Goal: Task Accomplishment & Management: Complete application form

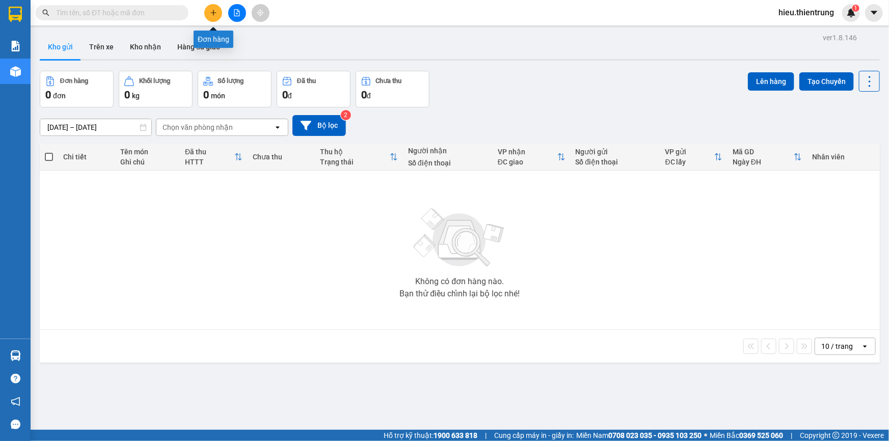
click at [242, 13] on button at bounding box center [237, 13] width 18 height 18
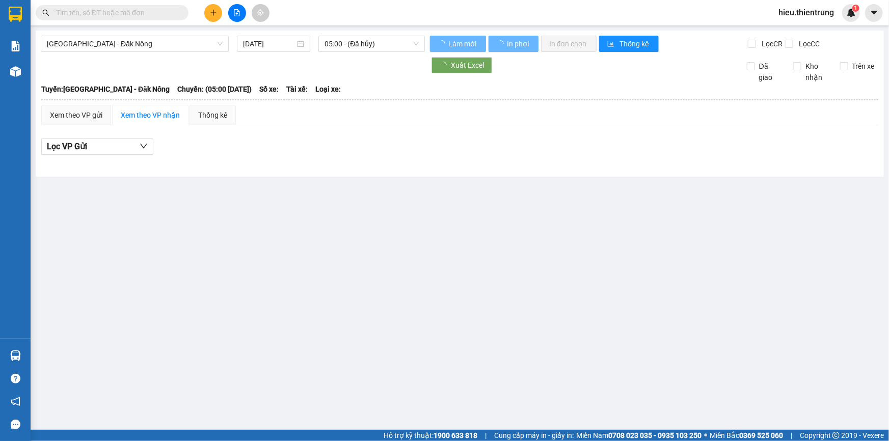
click at [160, 34] on div "Hà Nội - Đăk Nông 13/10/2025 05:00 - (Đã hủy) Làm mới In phơi In đơn chọn Thống…" at bounding box center [460, 104] width 848 height 146
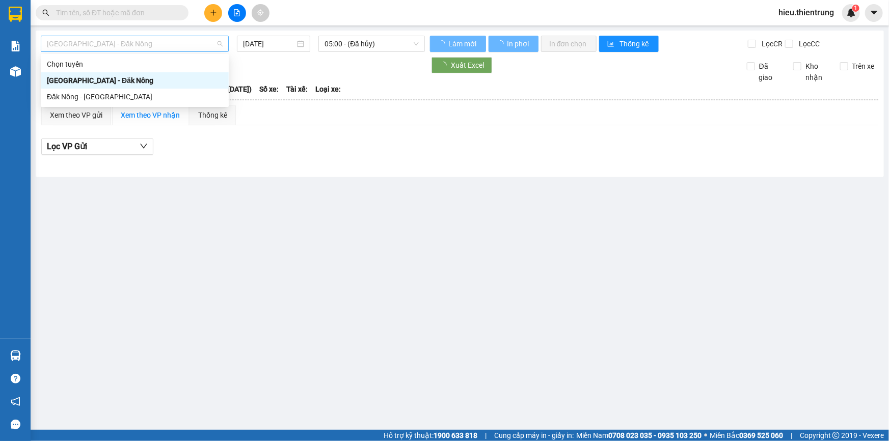
click at [157, 40] on span "Hà Nội - Đăk Nông" at bounding box center [135, 43] width 176 height 15
click at [267, 50] on div "13/10/2025" at bounding box center [273, 44] width 73 height 16
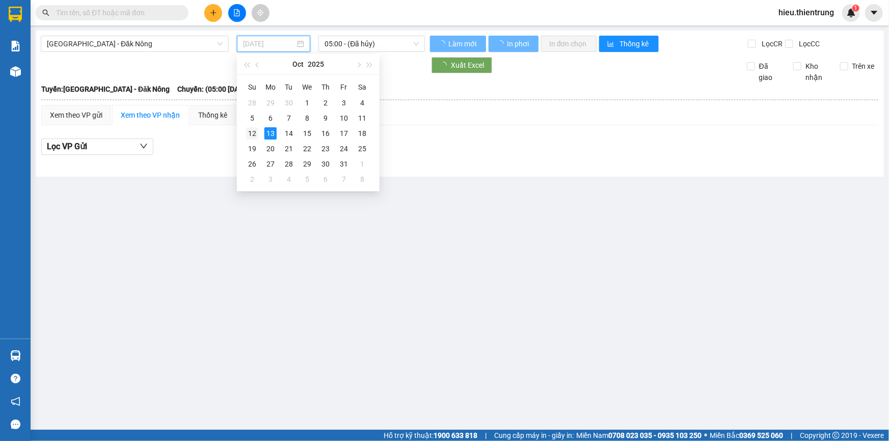
click at [252, 130] on div "12" at bounding box center [252, 133] width 12 height 12
type input "12/10/2025"
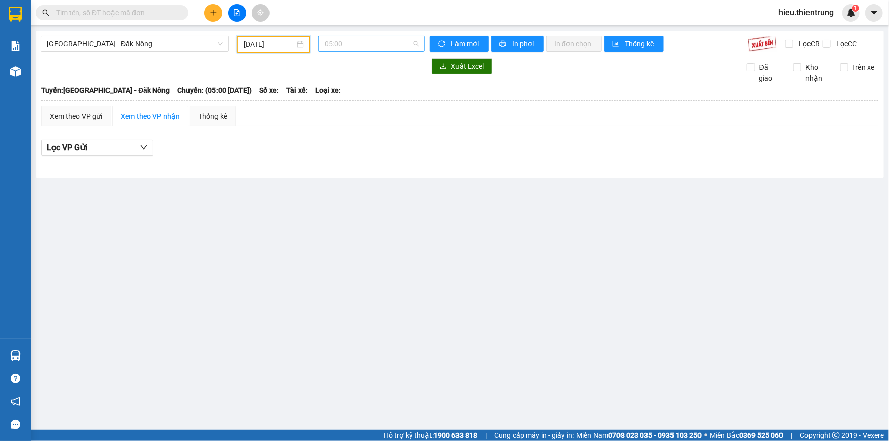
click at [356, 46] on span "05:00" at bounding box center [371, 43] width 94 height 15
click at [363, 97] on div "05:01 - 48B-019.23" at bounding box center [364, 96] width 79 height 11
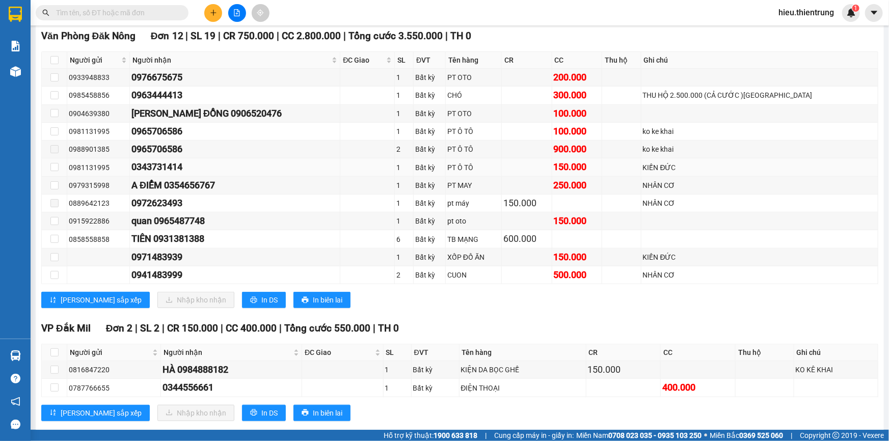
scroll to position [278, 0]
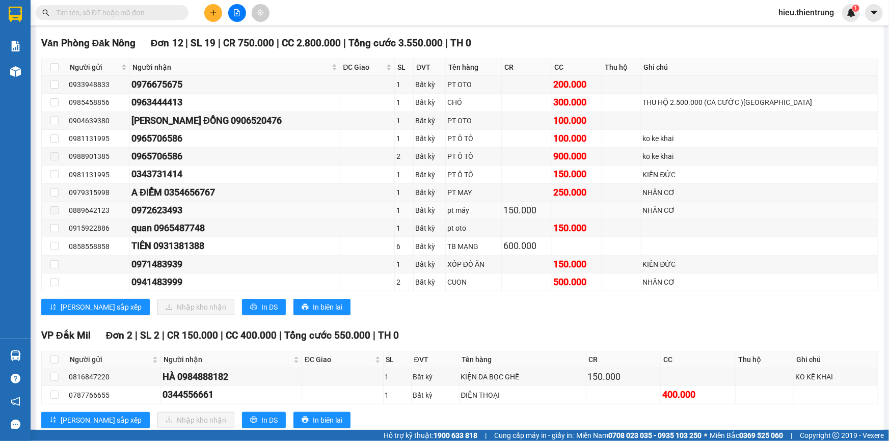
drag, startPoint x: 198, startPoint y: 212, endPoint x: 144, endPoint y: 214, distance: 54.0
click at [144, 214] on div "0972623493" at bounding box center [234, 210] width 207 height 14
copy div "0972623493"
click at [88, 9] on input "text" at bounding box center [116, 12] width 120 height 11
paste input "0972623493"
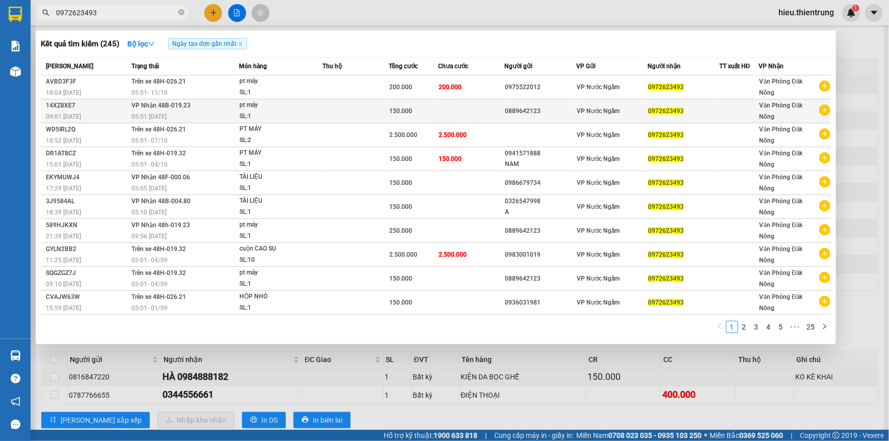
type input "0972623493"
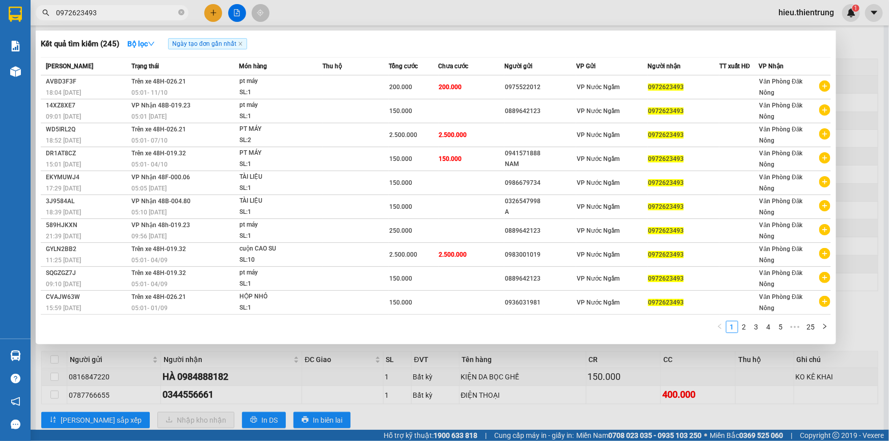
click at [273, 105] on div "pt máy" at bounding box center [277, 105] width 76 height 11
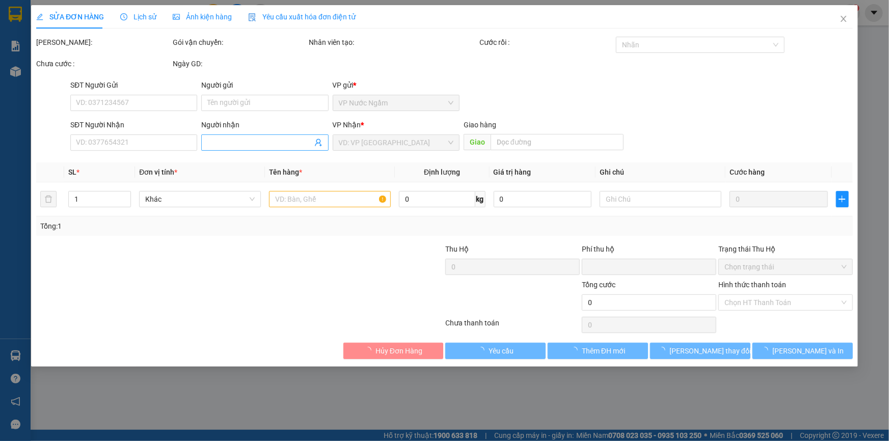
type input "0889642123"
type input "0972623493"
type input "0"
type input "150.000"
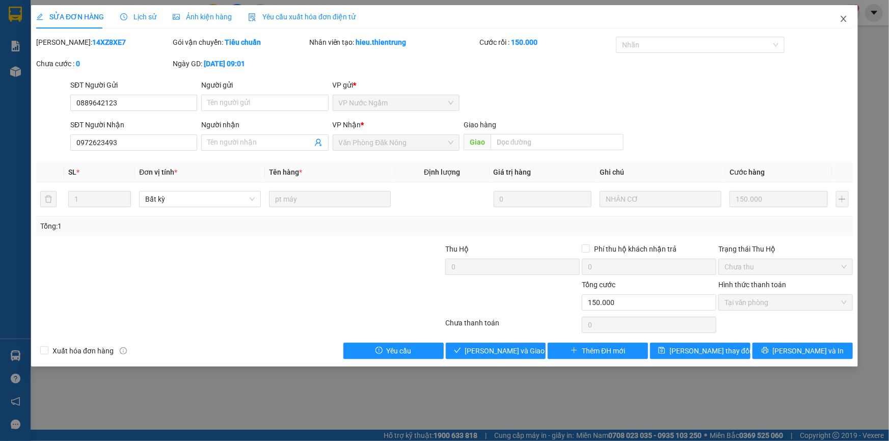
click at [844, 19] on icon "close" at bounding box center [843, 19] width 8 height 8
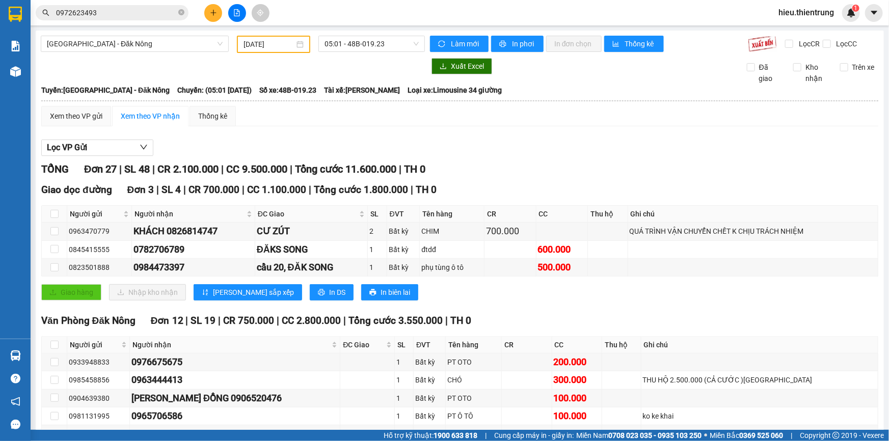
click at [134, 18] on input "0972623493" at bounding box center [116, 12] width 120 height 11
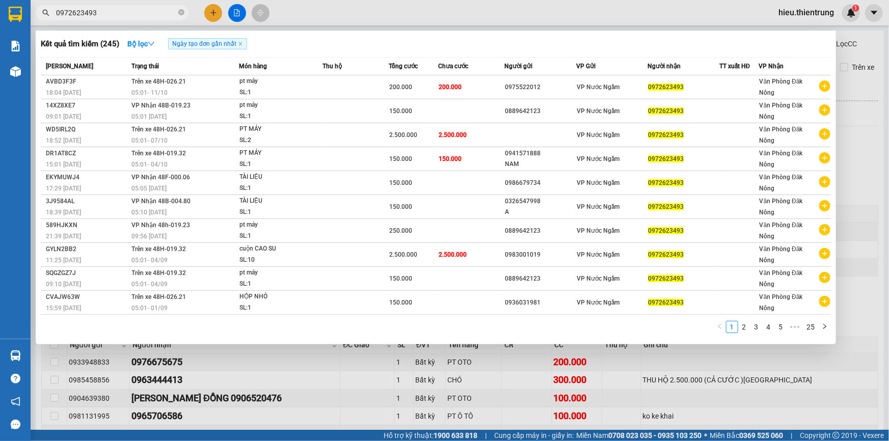
click at [373, 20] on div at bounding box center [444, 220] width 889 height 441
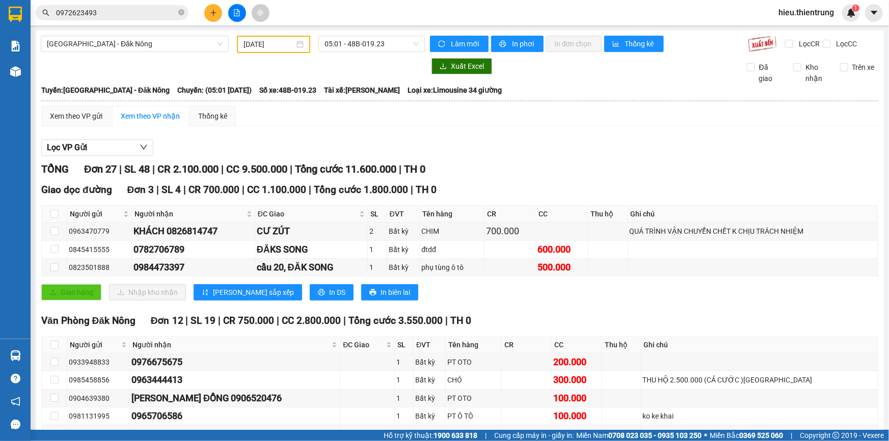
click at [122, 5] on div "Kết quả tìm kiếm ( 245 ) Bộ lọc Ngày tạo đơn gần nhất Mã ĐH Trạng thái Món hàng…" at bounding box center [444, 12] width 889 height 25
click at [123, 8] on input "0972623493" at bounding box center [116, 12] width 120 height 11
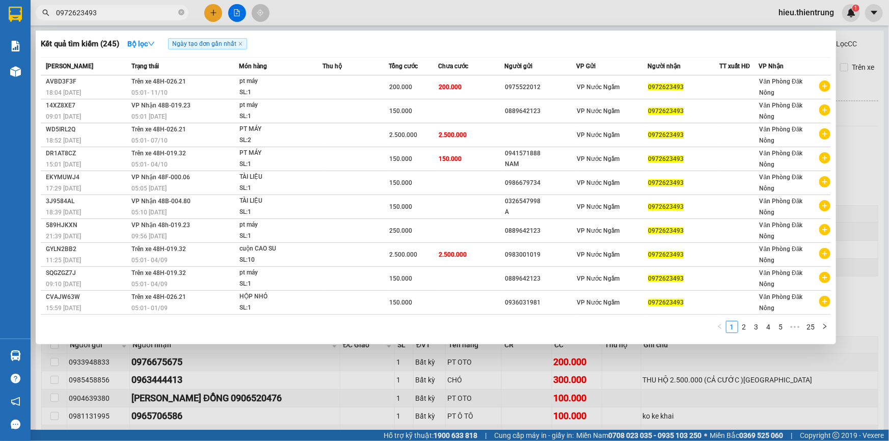
click at [336, 13] on div at bounding box center [444, 220] width 889 height 441
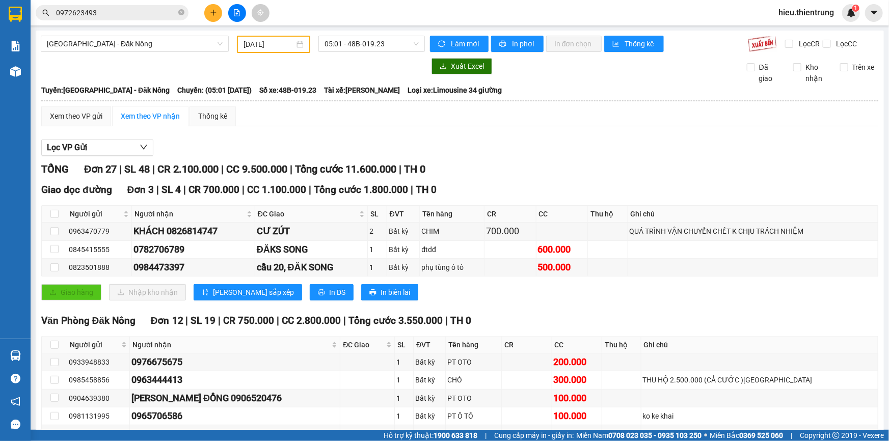
click at [246, 44] on input "12/10/2025" at bounding box center [268, 44] width 51 height 11
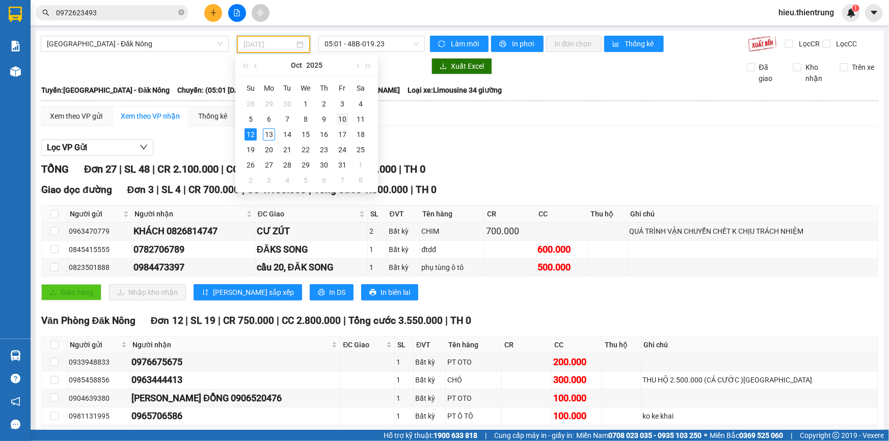
click at [347, 117] on div "10" at bounding box center [342, 119] width 12 height 12
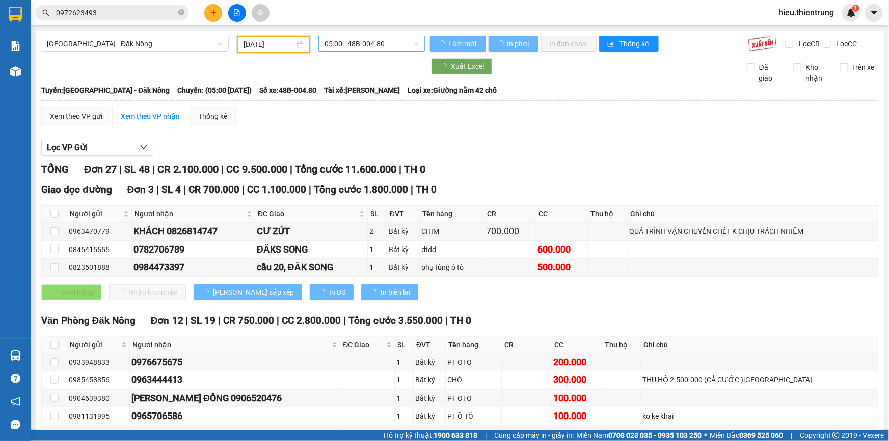
click at [369, 41] on span "05:00 - 48B-004.80" at bounding box center [371, 43] width 94 height 15
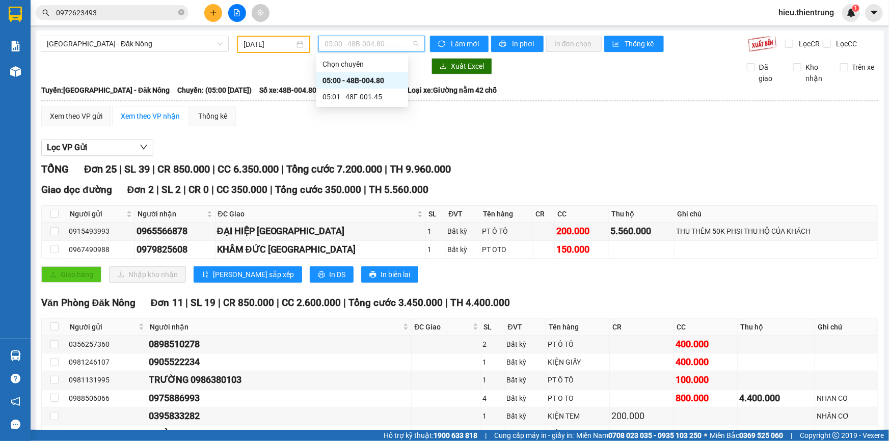
click at [372, 85] on div "05:00 - 48B-004.80" at bounding box center [361, 80] width 79 height 11
click at [369, 51] on span "05:00 - 48B-004.80" at bounding box center [371, 43] width 94 height 15
click at [369, 99] on div "05:01 - 48F-001.45" at bounding box center [361, 96] width 79 height 11
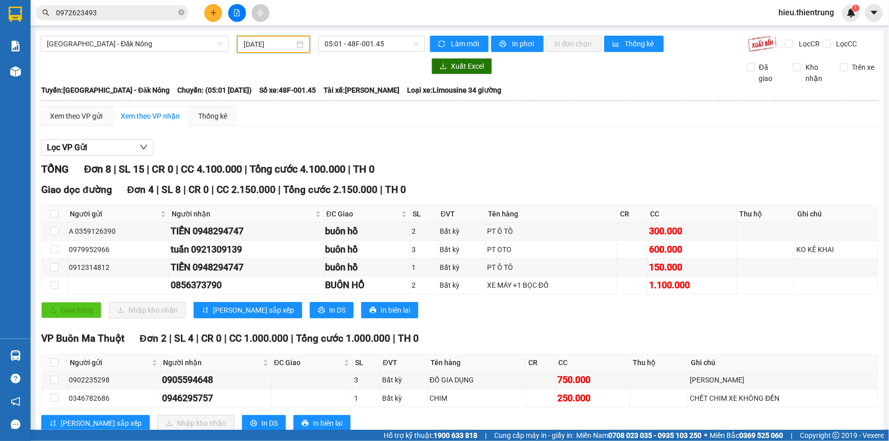
click at [255, 41] on input "10/10/2025" at bounding box center [268, 44] width 51 height 11
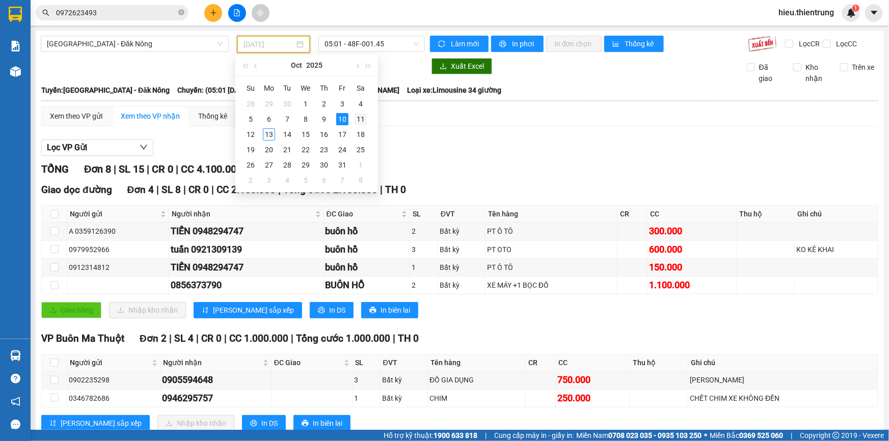
click at [359, 116] on div "11" at bounding box center [360, 119] width 12 height 12
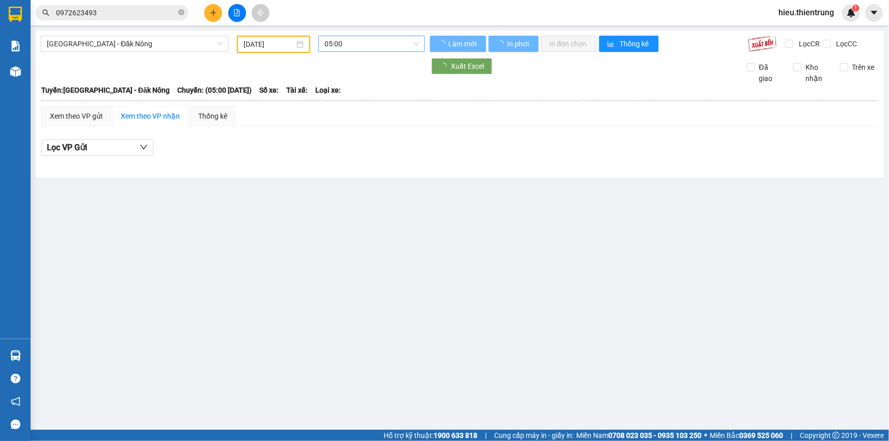
drag, startPoint x: 356, startPoint y: 58, endPoint x: 358, endPoint y: 42, distance: 15.9
click at [356, 58] on div at bounding box center [233, 66] width 384 height 16
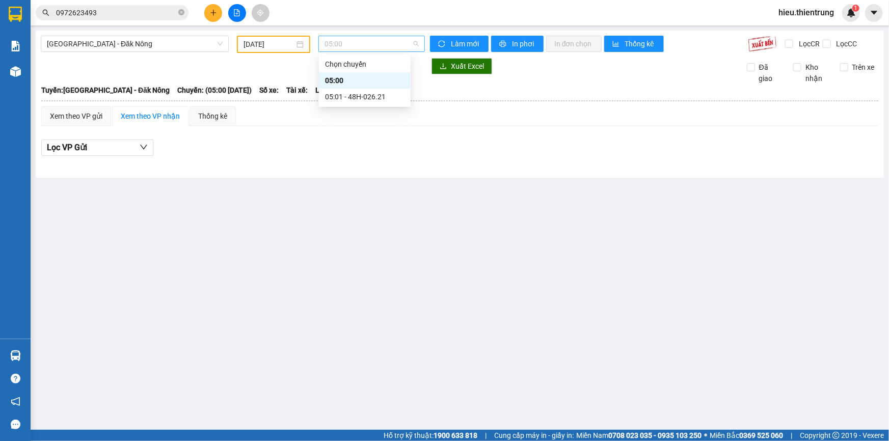
click at [358, 42] on span "05:00" at bounding box center [371, 43] width 94 height 15
click at [371, 99] on div "05:01 - 48H-026.21" at bounding box center [364, 96] width 79 height 11
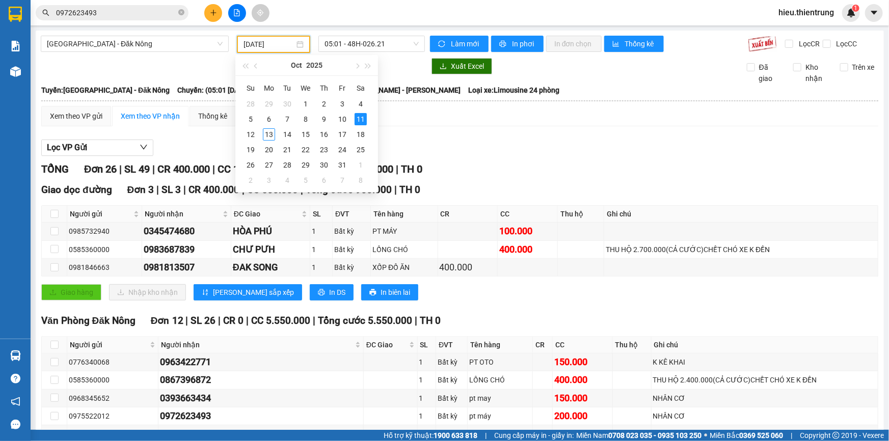
click at [278, 39] on input "11/10/2025" at bounding box center [268, 44] width 51 height 11
click at [256, 134] on div "12" at bounding box center [250, 134] width 12 height 12
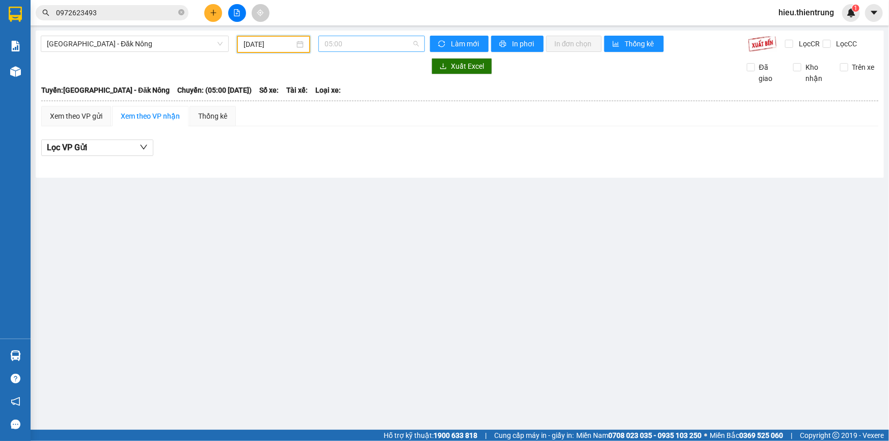
click at [345, 41] on span "05:00" at bounding box center [371, 43] width 94 height 15
click at [354, 98] on div "05:01 - 48B-019.23" at bounding box center [364, 96] width 79 height 11
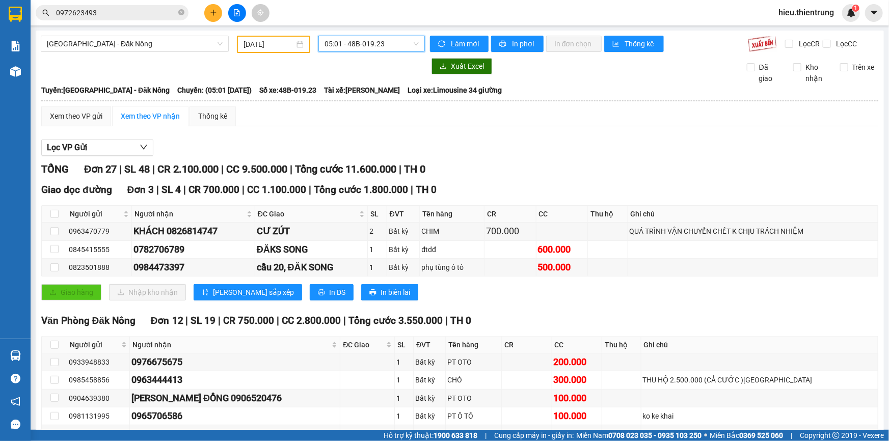
click at [149, 20] on div "Kết quả tìm kiếm ( 245 ) Bộ lọc Ngày tạo đơn gần nhất Mã ĐH Trạng thái Món hàng…" at bounding box center [99, 13] width 199 height 18
click at [149, 18] on input "0972623493" at bounding box center [116, 12] width 120 height 11
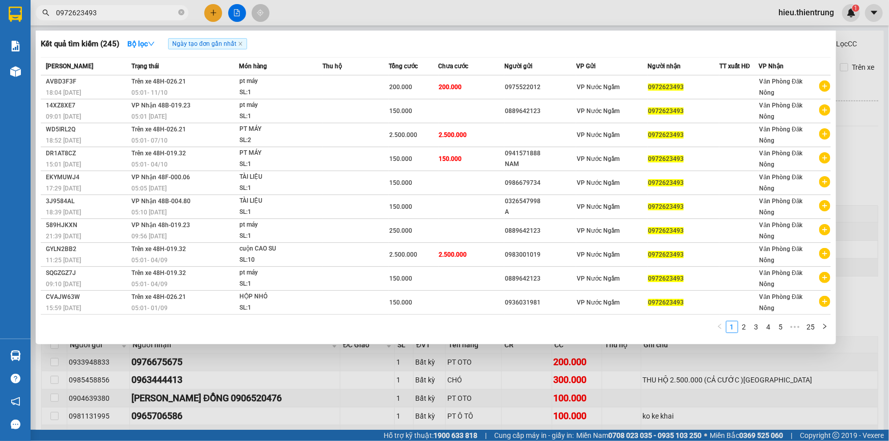
click at [380, 10] on div at bounding box center [444, 220] width 889 height 441
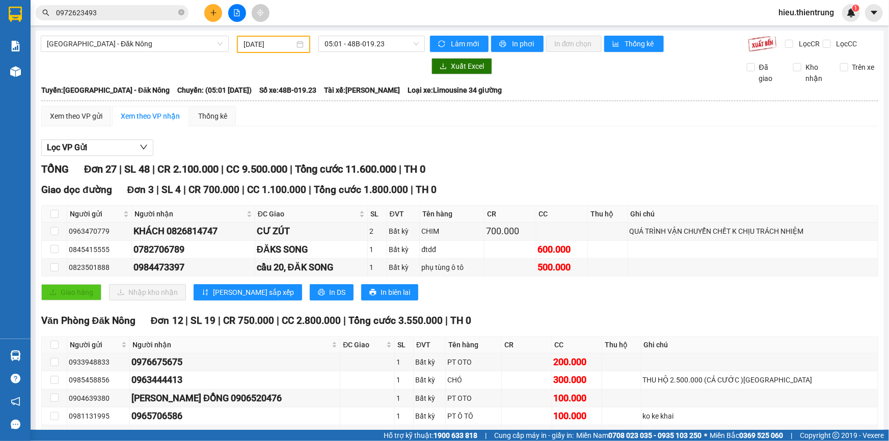
click at [128, 3] on div "Kết quả tìm kiếm ( 245 ) Bộ lọc Ngày tạo đơn gần nhất Mã ĐH Trạng thái Món hàng…" at bounding box center [444, 12] width 889 height 25
click at [127, 5] on div "Kết quả tìm kiếm ( 245 ) Bộ lọc Ngày tạo đơn gần nhất Mã ĐH Trạng thái Món hàng…" at bounding box center [444, 12] width 889 height 25
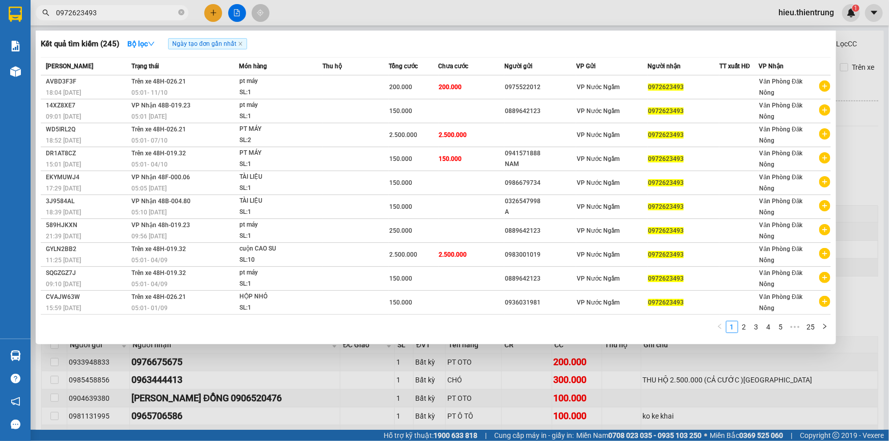
drag, startPoint x: 129, startPoint y: 7, endPoint x: 155, endPoint y: 14, distance: 27.4
click at [129, 7] on input "0972623493" at bounding box center [116, 12] width 120 height 11
click at [384, 23] on div at bounding box center [444, 220] width 889 height 441
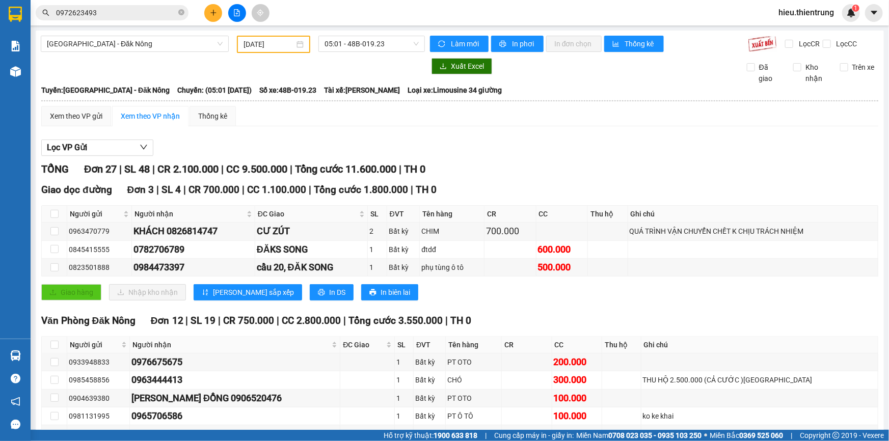
drag, startPoint x: 149, startPoint y: 6, endPoint x: 154, endPoint y: 9, distance: 6.4
click at [148, 7] on span "0972623493" at bounding box center [112, 12] width 153 height 15
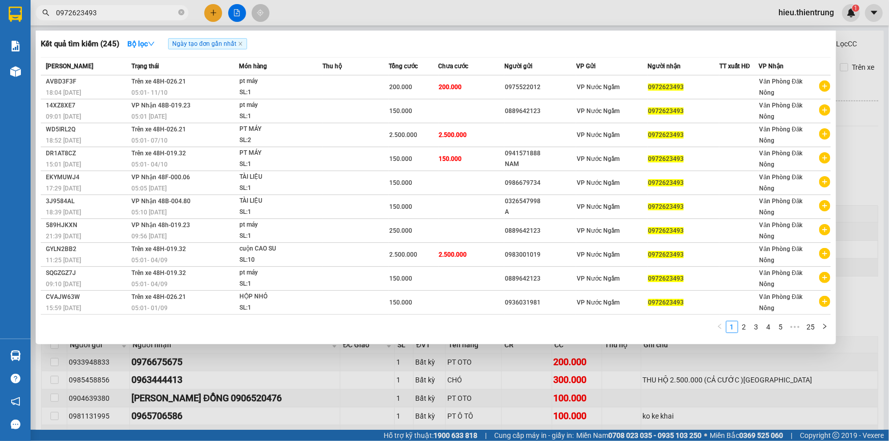
click at [140, 12] on input "0972623493" at bounding box center [116, 12] width 120 height 11
click at [289, 8] on div at bounding box center [444, 220] width 889 height 441
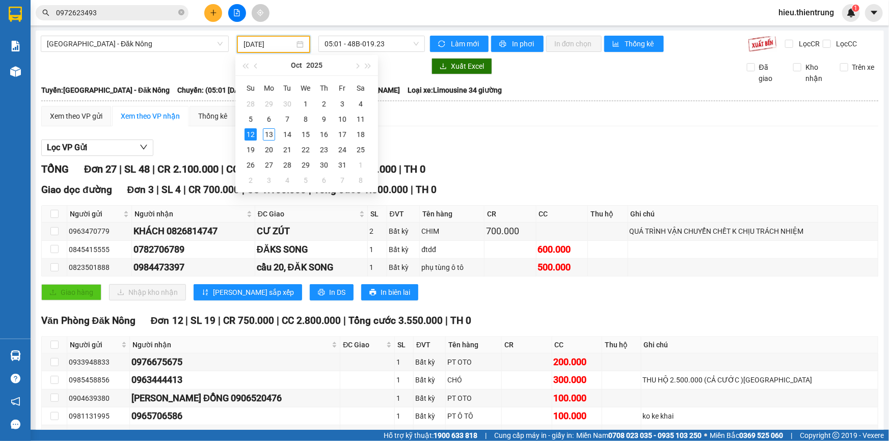
click at [266, 39] on input "12/10/2025" at bounding box center [268, 44] width 51 height 11
click at [344, 119] on div "10" at bounding box center [342, 119] width 12 height 12
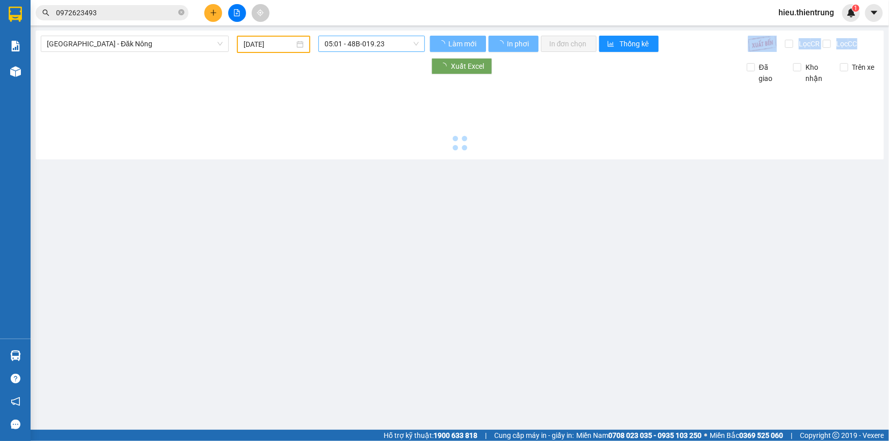
click at [366, 47] on div "Hà Nội - Đăk Nông 12/10/2025 05:01 - 48B-019.23 Làm mới In phơi In đơn chọn Thố…" at bounding box center [460, 95] width 848 height 129
click at [366, 47] on span "05:01 - 48B-019.23" at bounding box center [371, 43] width 94 height 15
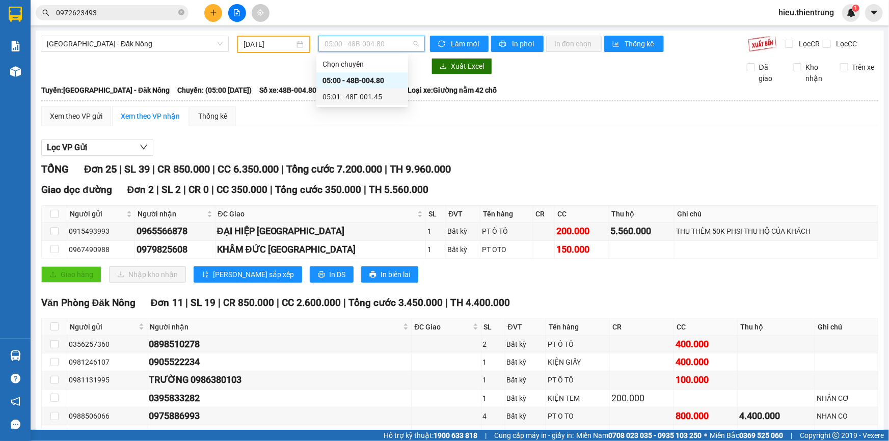
click at [367, 102] on div "05:01 - 48F-001.45" at bounding box center [362, 97] width 92 height 16
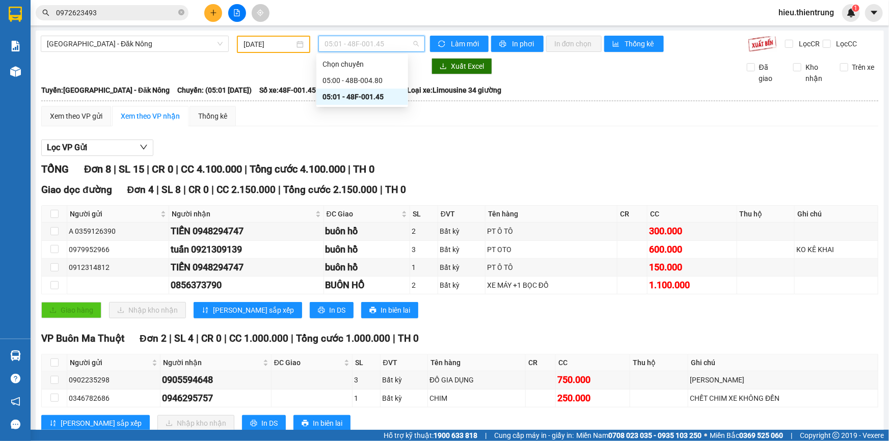
drag, startPoint x: 374, startPoint y: 50, endPoint x: 313, endPoint y: 51, distance: 61.1
click at [372, 50] on span "05:01 - 48F-001.45" at bounding box center [371, 43] width 94 height 15
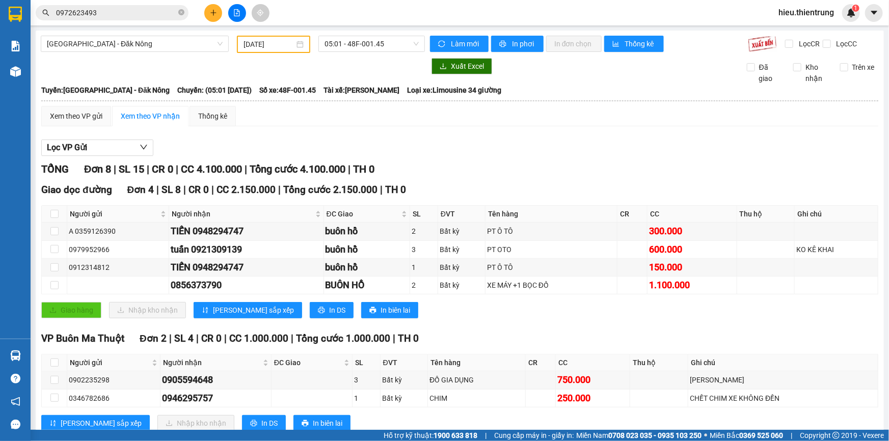
click at [295, 49] on div "10/10/2025" at bounding box center [273, 44] width 60 height 11
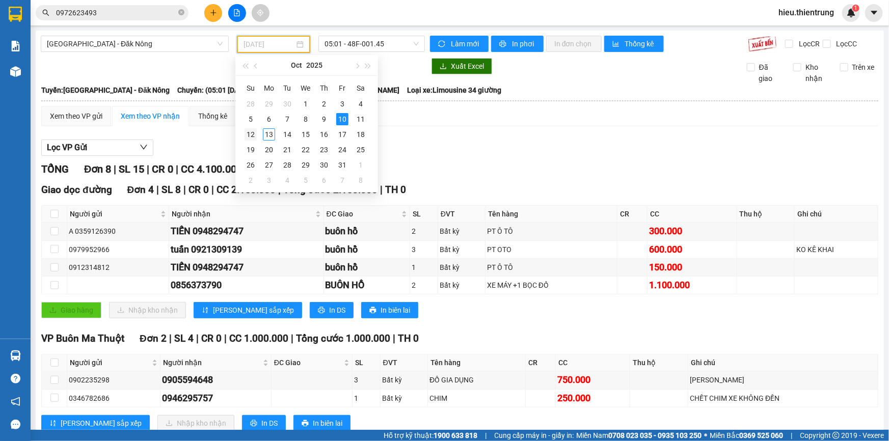
click at [253, 134] on div "12" at bounding box center [250, 134] width 12 height 12
type input "12/10/2025"
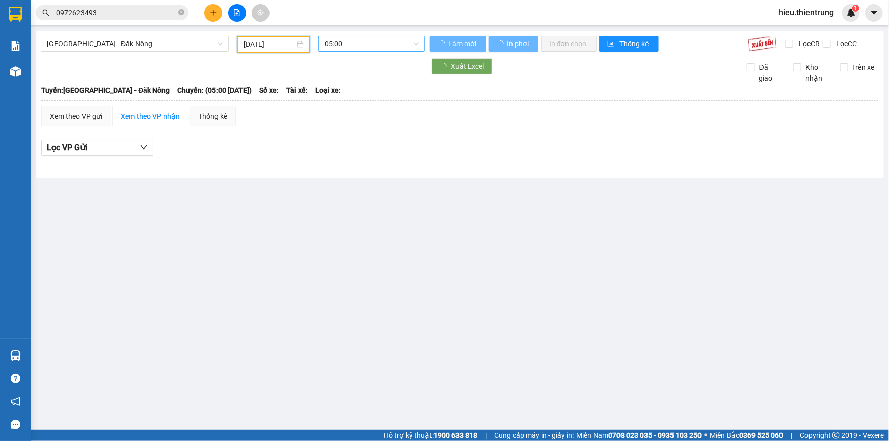
click at [347, 47] on span "05:00" at bounding box center [371, 43] width 94 height 15
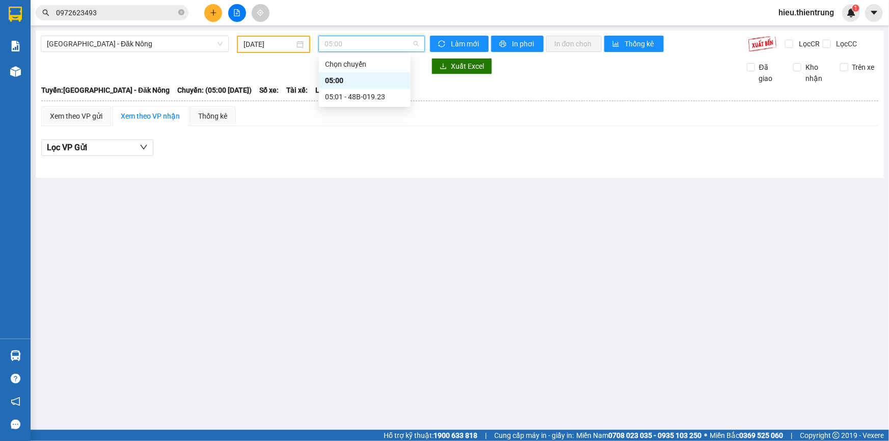
click at [357, 92] on div "05:01 - 48B-019.23" at bounding box center [364, 96] width 79 height 11
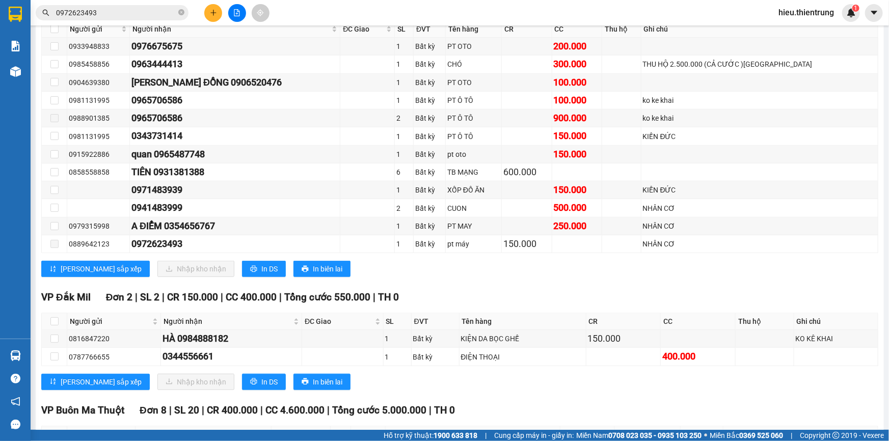
scroll to position [324, 0]
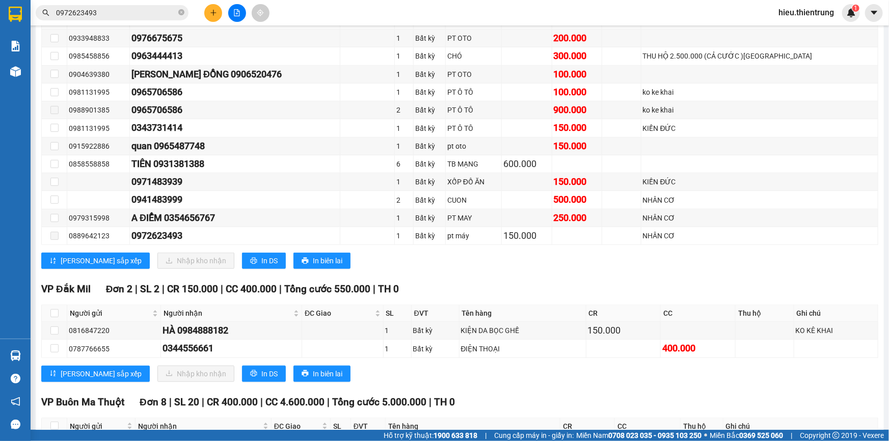
click at [115, 16] on input "0972623493" at bounding box center [116, 12] width 120 height 11
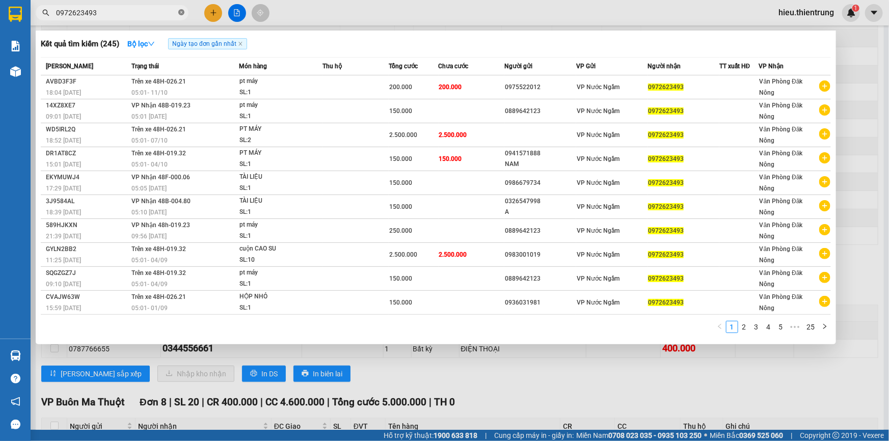
click at [178, 15] on span "0972623493" at bounding box center [112, 12] width 153 height 15
click at [179, 15] on icon "close-circle" at bounding box center [181, 12] width 6 height 6
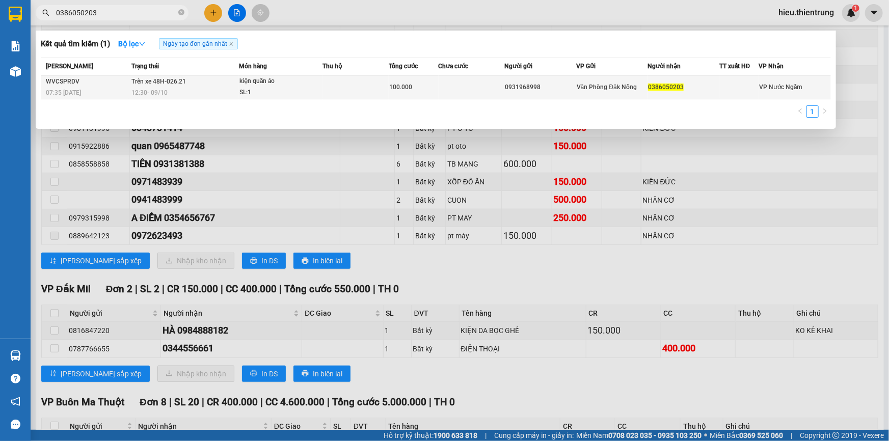
type input "0386050203"
click at [254, 89] on div "SL: 1" at bounding box center [277, 92] width 76 height 11
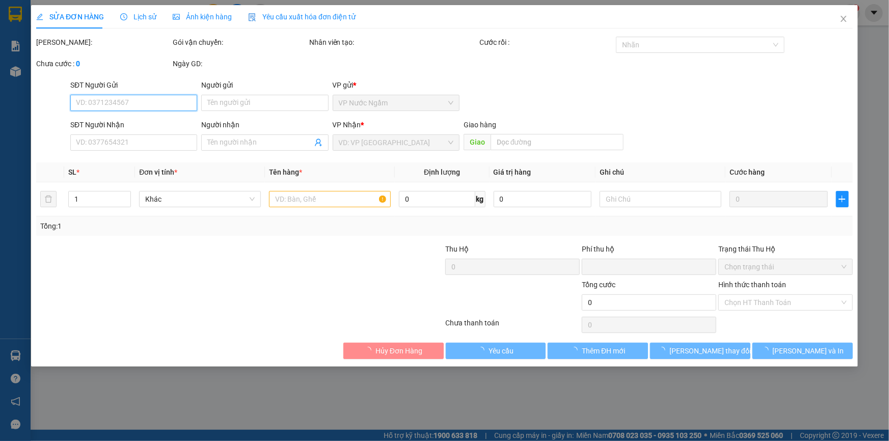
type input "0931968998"
type input "0386050203"
type input "0"
type input "100.000"
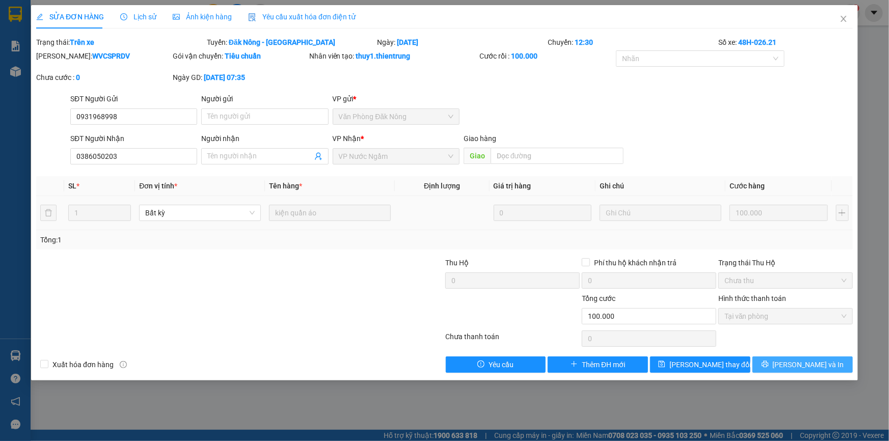
click at [769, 363] on icon "printer" at bounding box center [764, 364] width 7 height 7
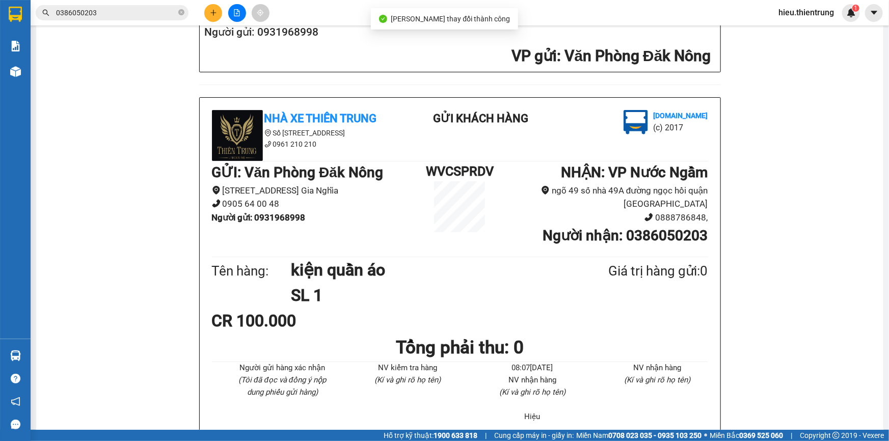
scroll to position [370, 0]
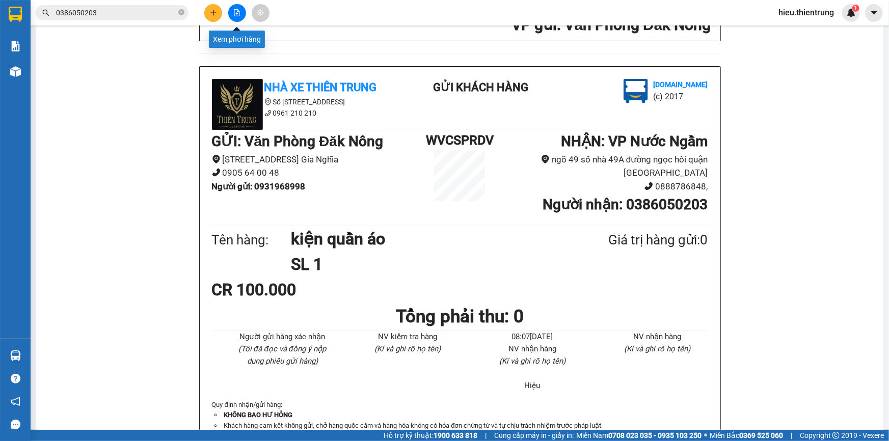
click at [234, 8] on button at bounding box center [237, 13] width 18 height 18
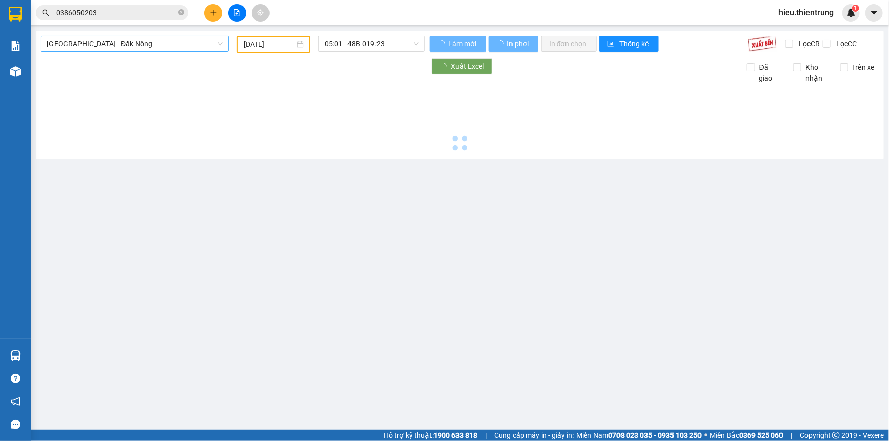
click at [126, 46] on span "Hà Nội - Đăk Nông" at bounding box center [135, 43] width 176 height 15
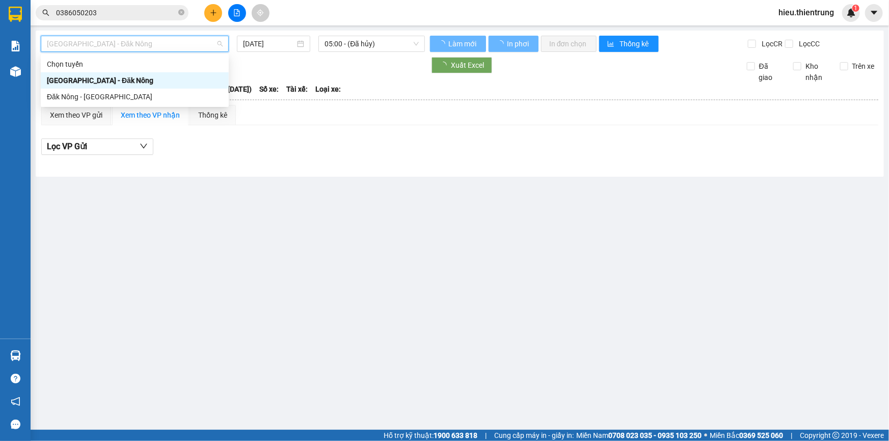
click at [102, 78] on div "Hà Nội - Đăk Nông" at bounding box center [135, 80] width 176 height 11
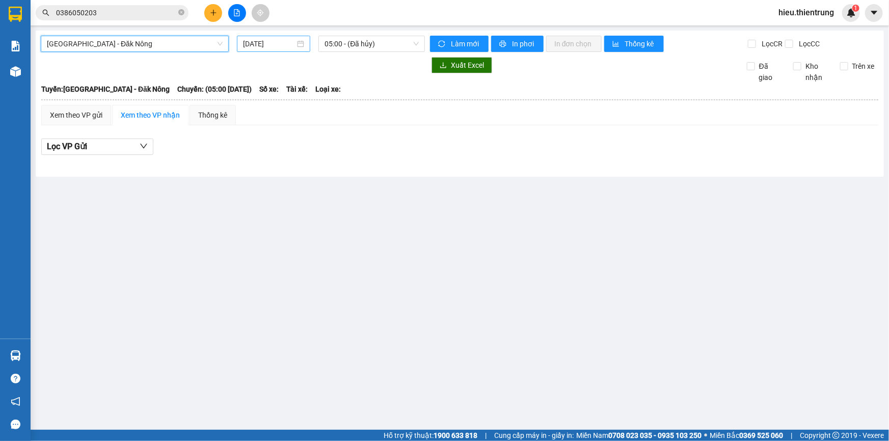
click at [276, 36] on div "13/10/2025" at bounding box center [273, 44] width 73 height 16
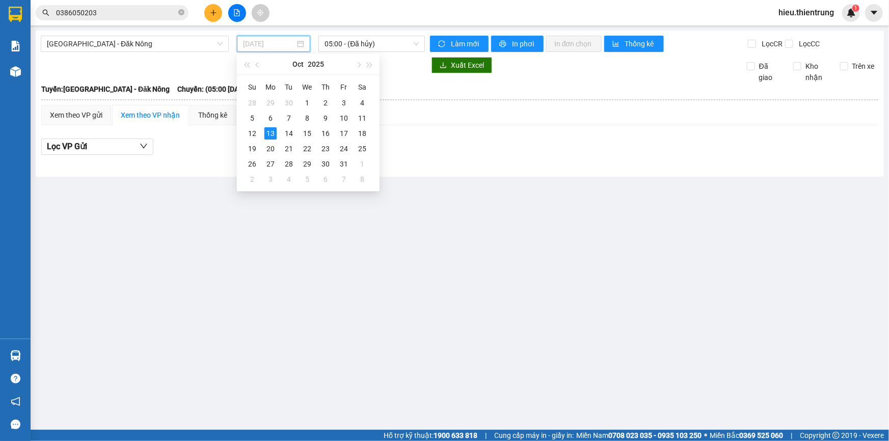
type input "13/10/2025"
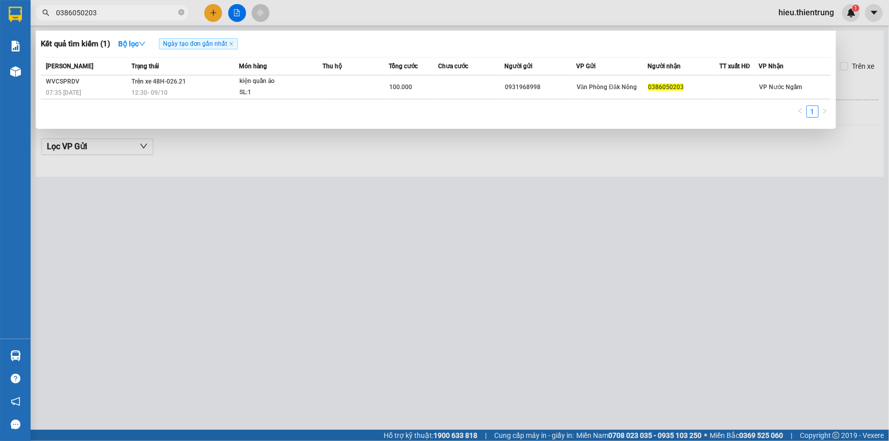
drag, startPoint x: 152, startPoint y: 7, endPoint x: 172, endPoint y: 15, distance: 21.3
click at [152, 8] on input "0386050203" at bounding box center [116, 12] width 120 height 11
click at [183, 15] on icon "close-circle" at bounding box center [181, 12] width 6 height 6
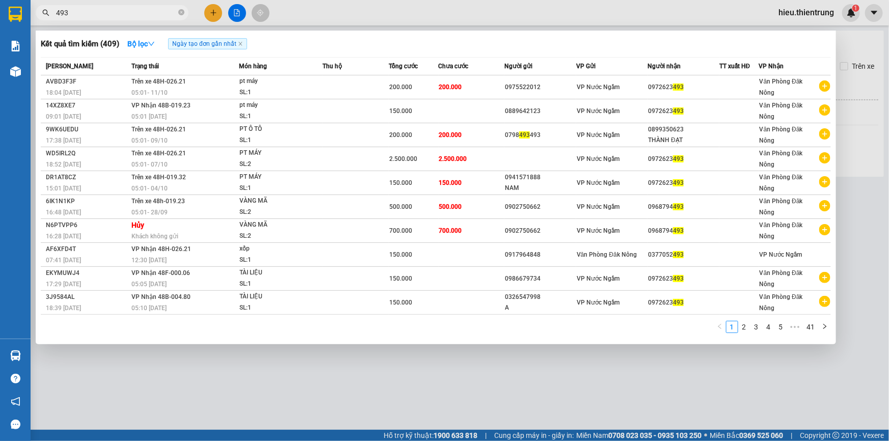
type input "493"
click at [340, 9] on div at bounding box center [444, 220] width 889 height 441
click at [139, 6] on span "493" at bounding box center [112, 12] width 153 height 15
click at [182, 12] on icon "close-circle" at bounding box center [181, 12] width 6 height 6
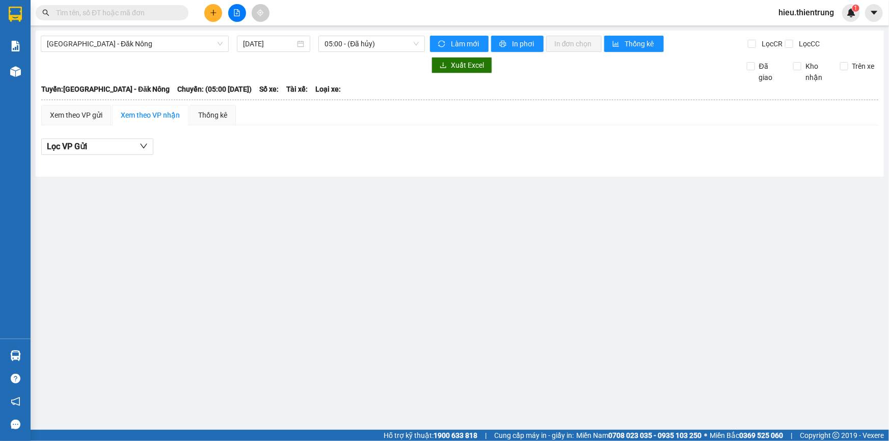
click at [140, 16] on input "text" at bounding box center [116, 12] width 120 height 11
click at [359, 9] on div "Kết quả tìm kiếm ( 409 ) Bộ lọc Ngày tạo đơn gần nhất Mã ĐH Trạng thái Món hàng…" at bounding box center [444, 12] width 889 height 25
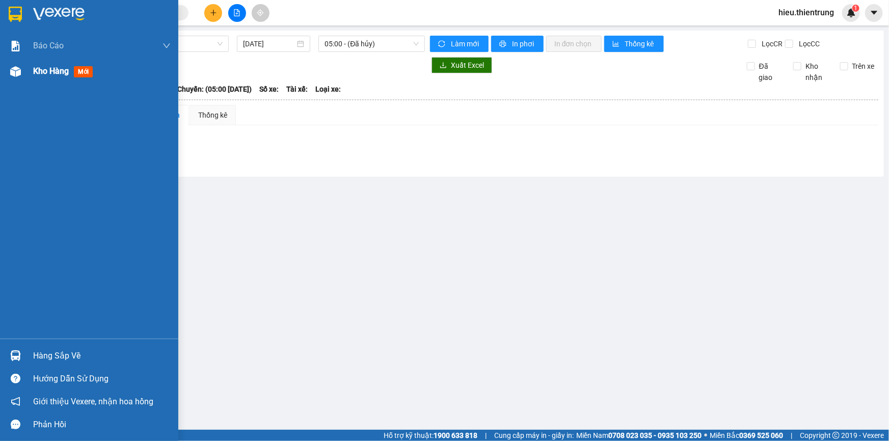
click at [18, 68] on img at bounding box center [15, 71] width 11 height 11
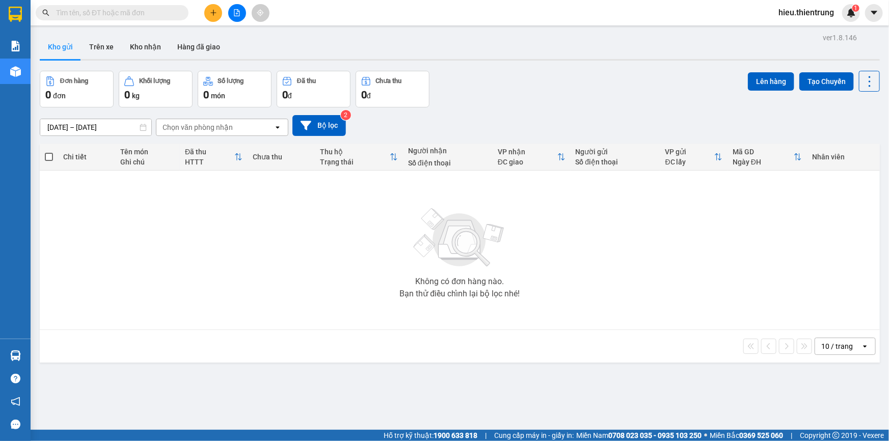
click at [123, 10] on input "text" at bounding box center [116, 12] width 120 height 11
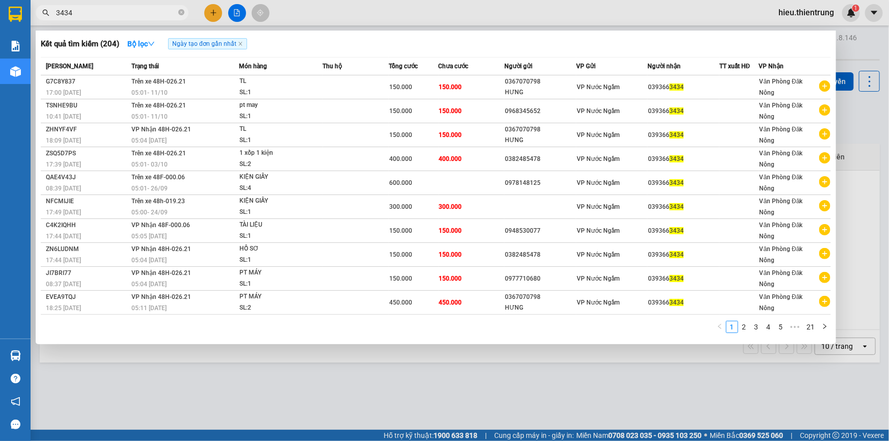
type input "3434"
click at [340, 10] on div at bounding box center [444, 220] width 889 height 441
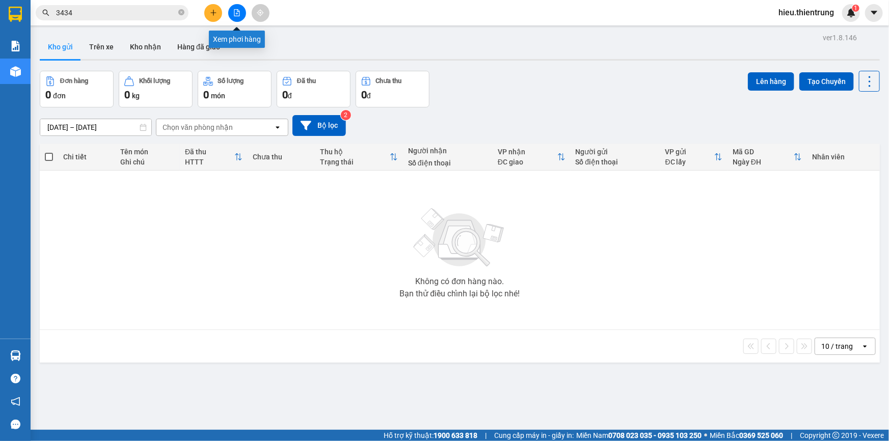
click at [240, 10] on button at bounding box center [237, 13] width 18 height 18
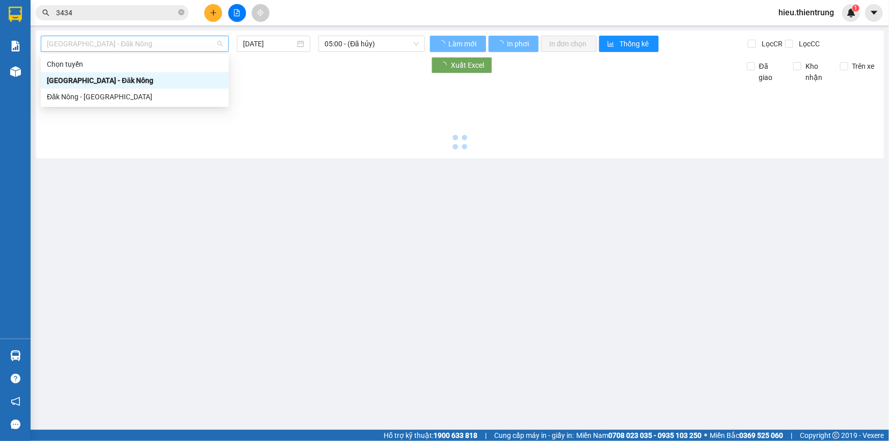
click at [157, 41] on span "Hà Nội - Đăk Nông" at bounding box center [135, 43] width 176 height 15
click at [98, 98] on div "Đăk Nông - Hà Nội" at bounding box center [135, 96] width 176 height 11
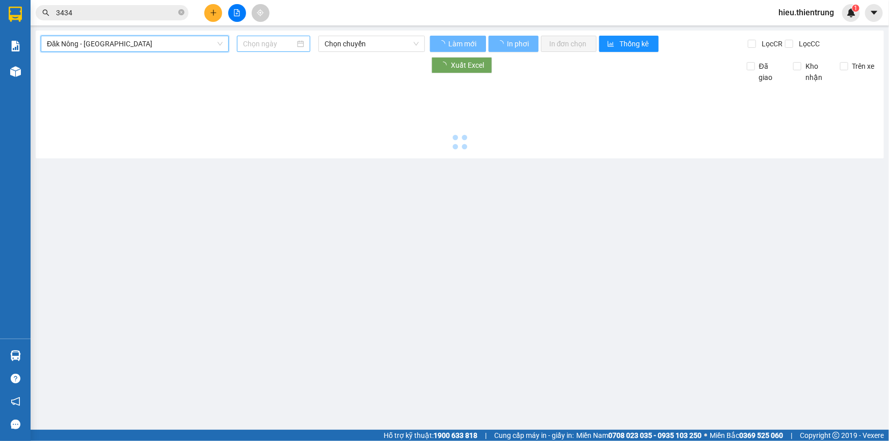
click at [280, 50] on div at bounding box center [273, 44] width 73 height 16
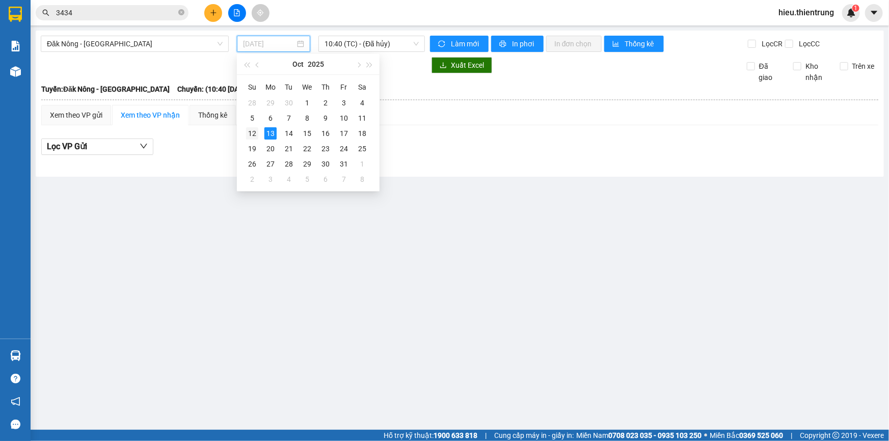
click at [254, 133] on div "12" at bounding box center [252, 133] width 12 height 12
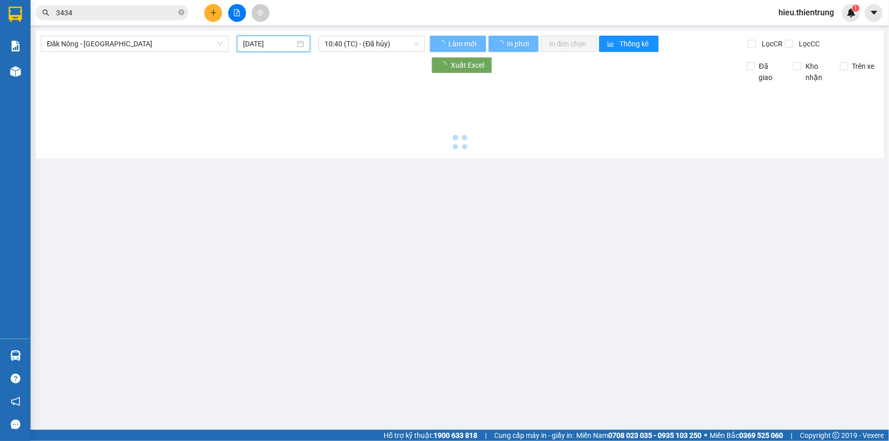
type input "12/10/2025"
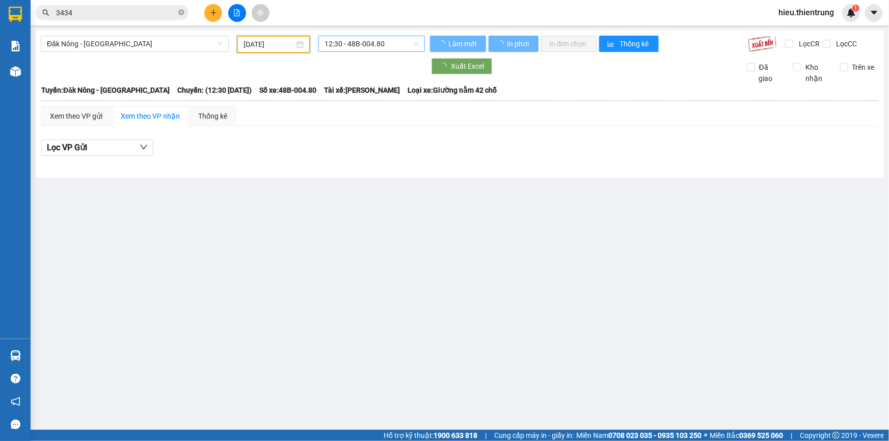
click at [349, 41] on span "12:30 - 48B-004.80" at bounding box center [371, 43] width 94 height 15
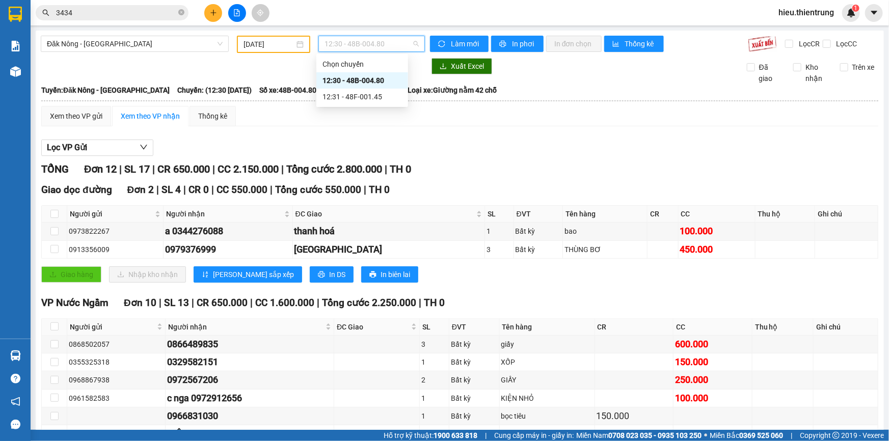
click at [373, 81] on div "12:30 - 48B-004.80" at bounding box center [361, 80] width 79 height 11
click at [368, 41] on span "12:30 - 48B-004.80" at bounding box center [371, 43] width 94 height 15
click at [377, 94] on div "12:31 - 48F-001.45" at bounding box center [361, 96] width 79 height 11
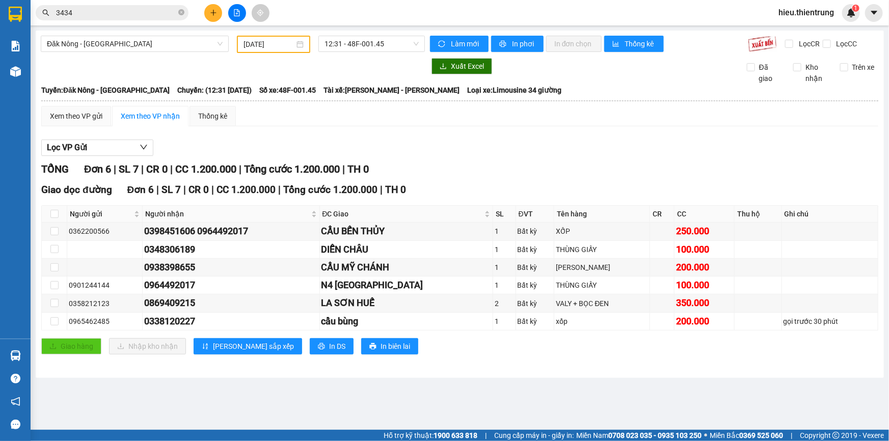
click at [443, 137] on div "Lọc VP Gửi TỔNG Đơn 6 | SL 7 | CR 0 | CC 1.200.000 | Tổng cước 1.200.000 | TH …" at bounding box center [459, 250] width 837 height 233
